Goal: Information Seeking & Learning: Learn about a topic

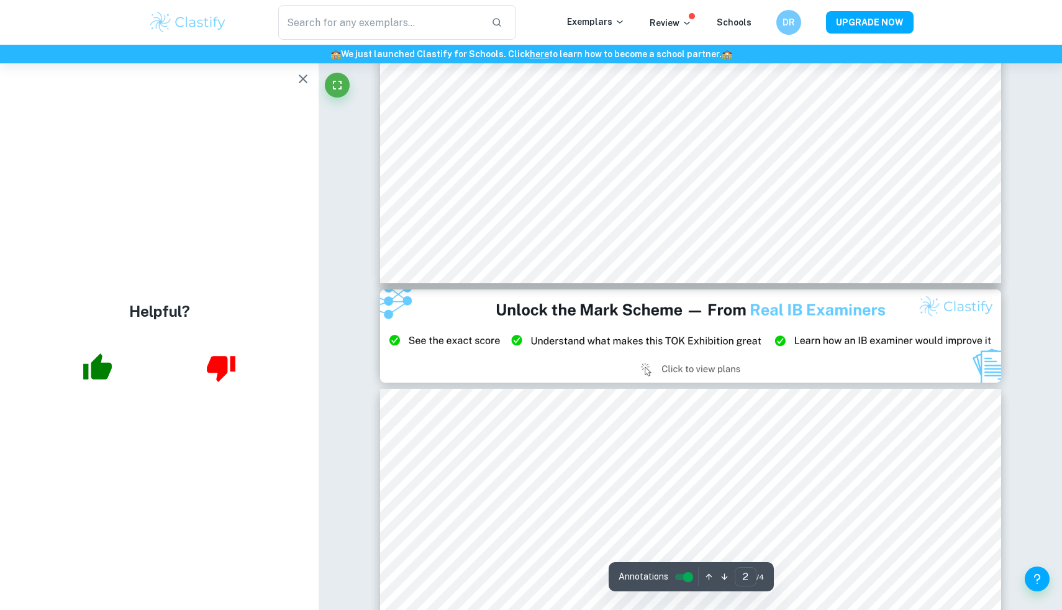
scroll to position [1525, 0]
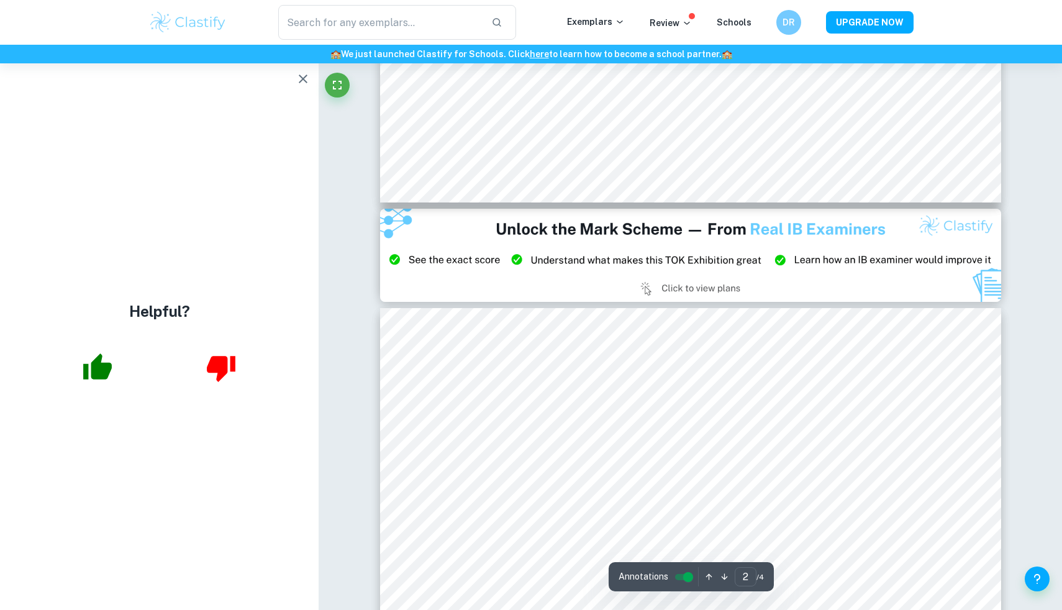
type input "3"
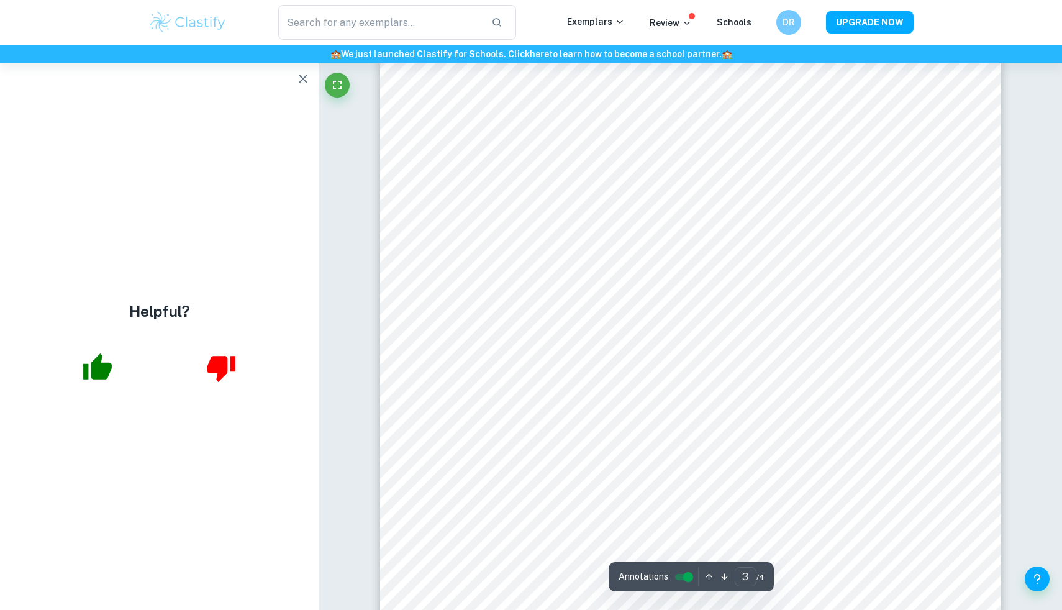
scroll to position [2009, 0]
type input "4"
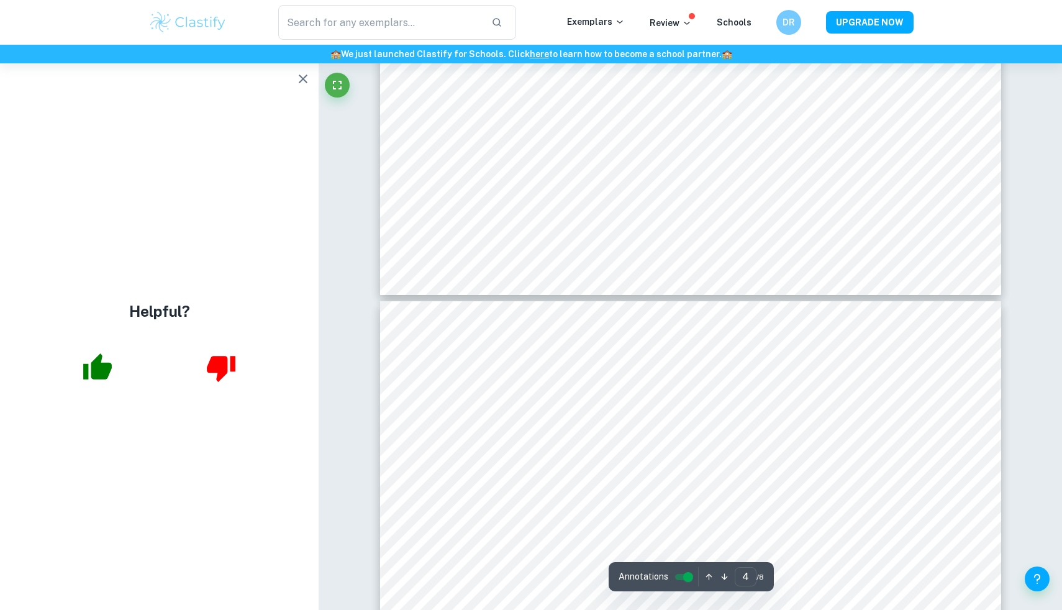
scroll to position [2622, 0]
